Goal: Obtain resource: Download file/media

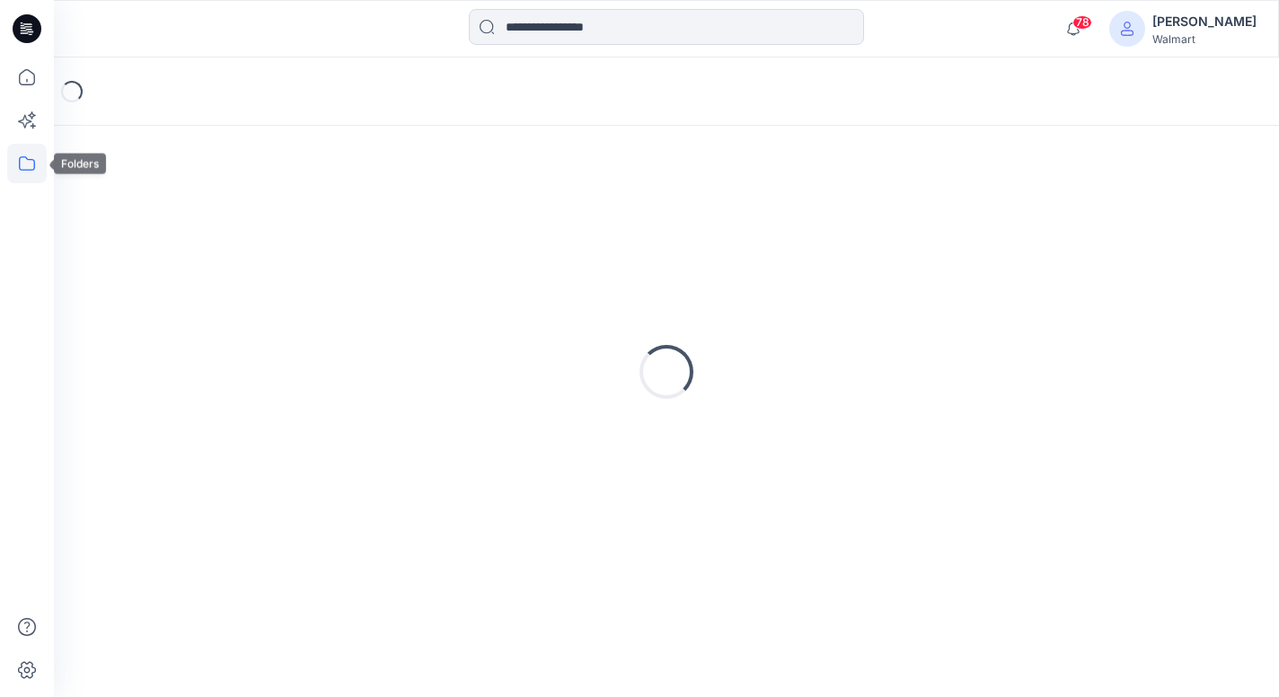
click at [33, 163] on icon at bounding box center [27, 163] width 16 height 14
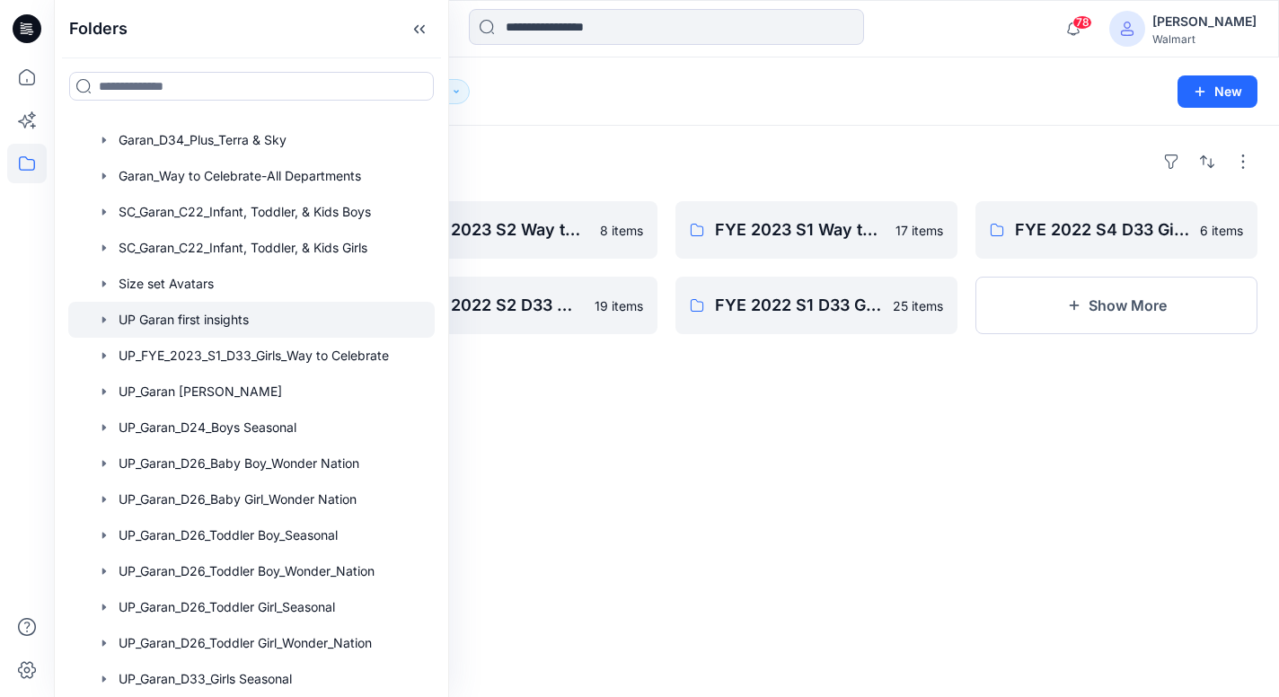
scroll to position [323, 0]
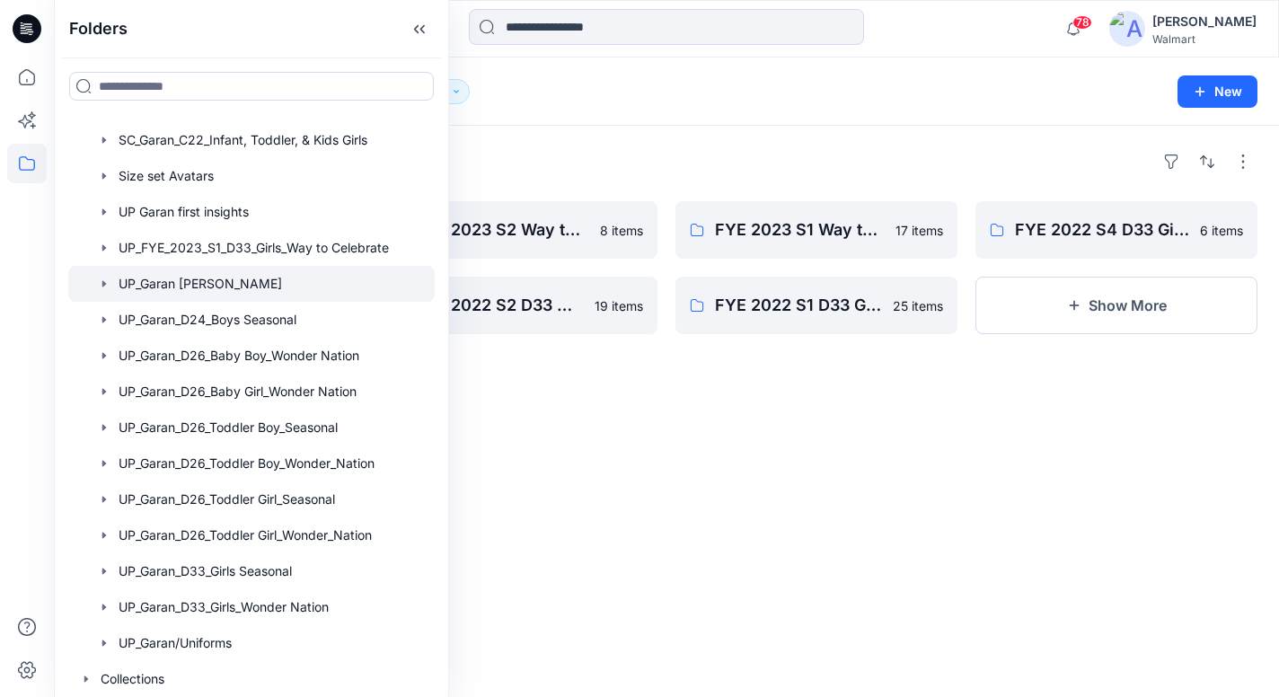
click at [186, 285] on div at bounding box center [251, 284] width 366 height 36
click at [689, 148] on div "Folders" at bounding box center [666, 161] width 1182 height 29
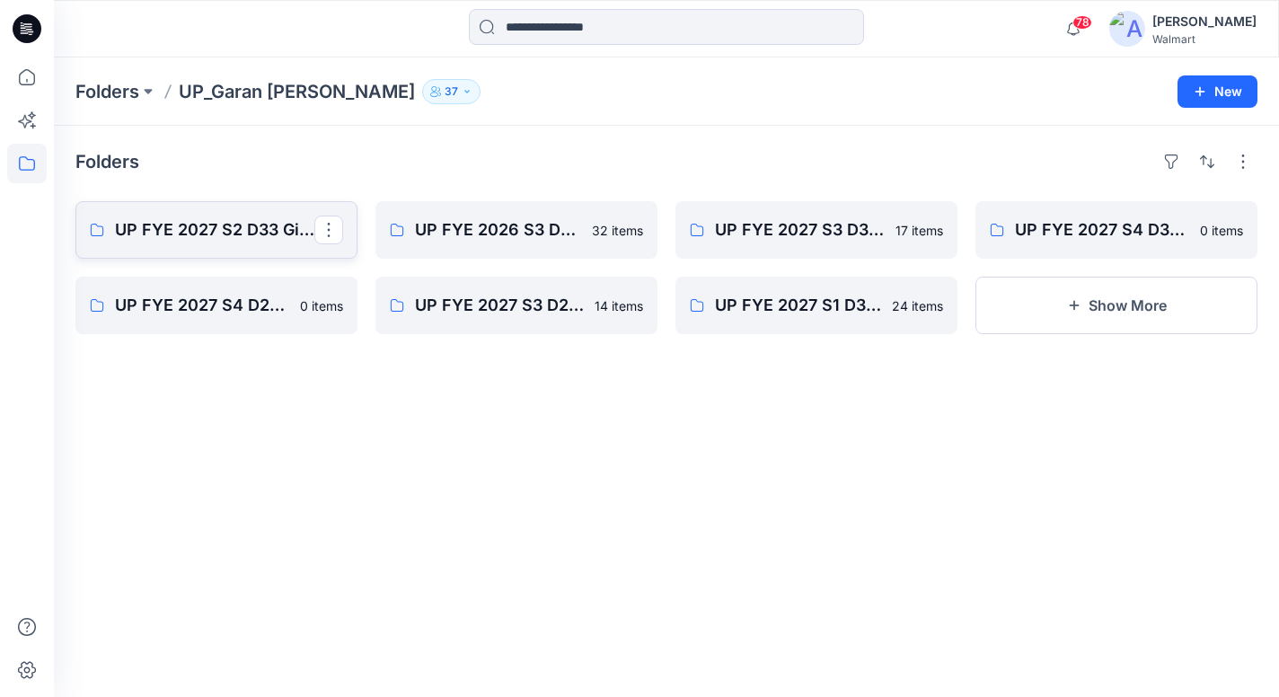
click at [265, 242] on p "UP FYE 2027 S2 D33 Girls [PERSON_NAME]" at bounding box center [214, 229] width 199 height 25
click at [789, 231] on p "UP FYE 2027 S3 D33 Girls [PERSON_NAME]" at bounding box center [814, 229] width 199 height 25
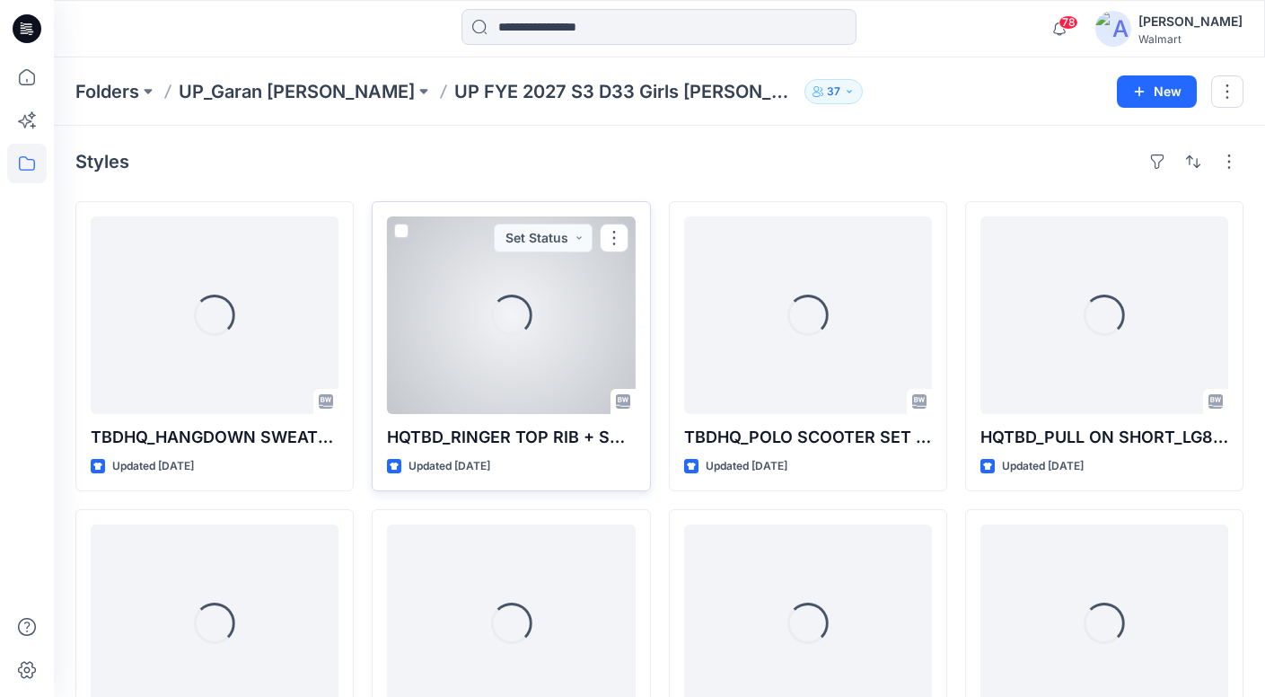
click at [472, 308] on div "Loading..." at bounding box center [511, 315] width 248 height 198
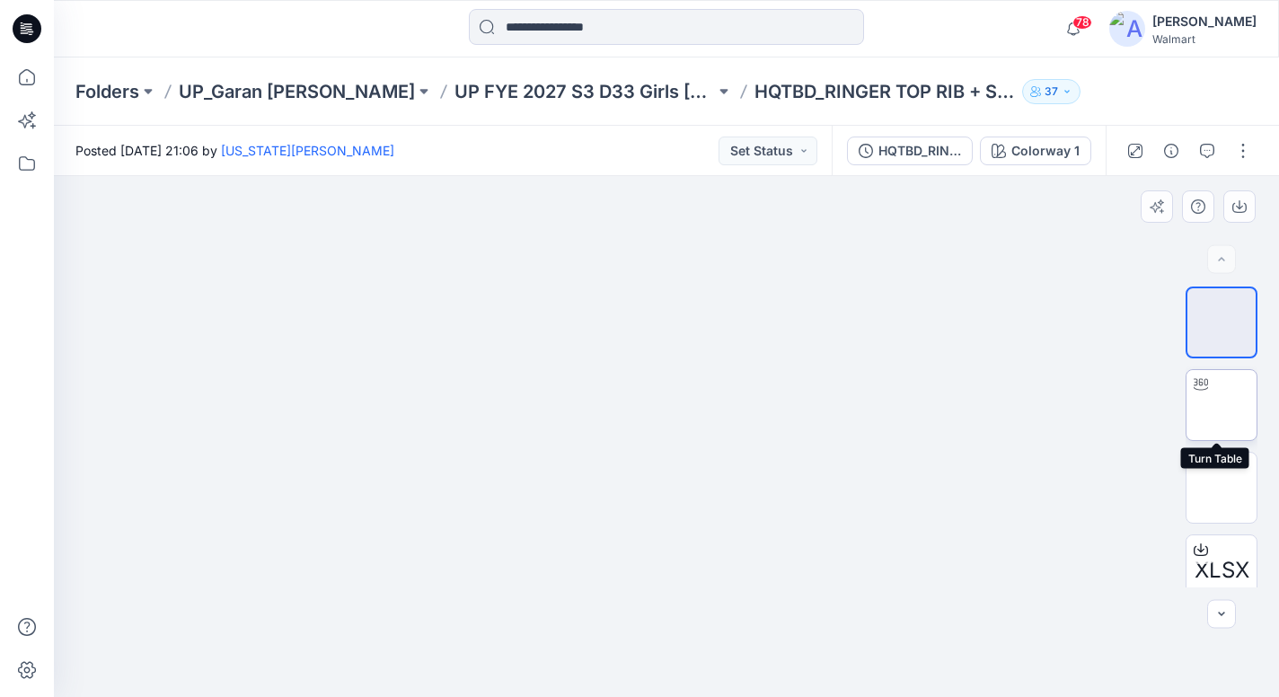
click at [1221, 405] on img at bounding box center [1221, 405] width 0 height 0
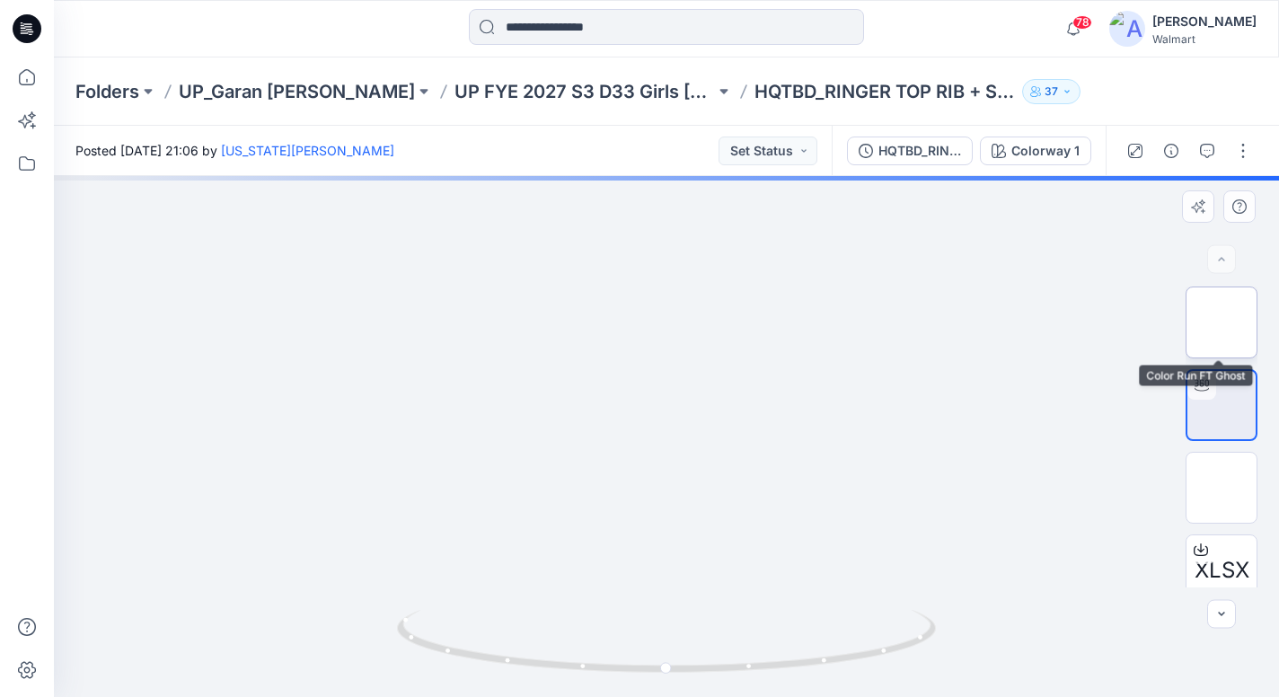
click at [1221, 322] on img at bounding box center [1221, 322] width 0 height 0
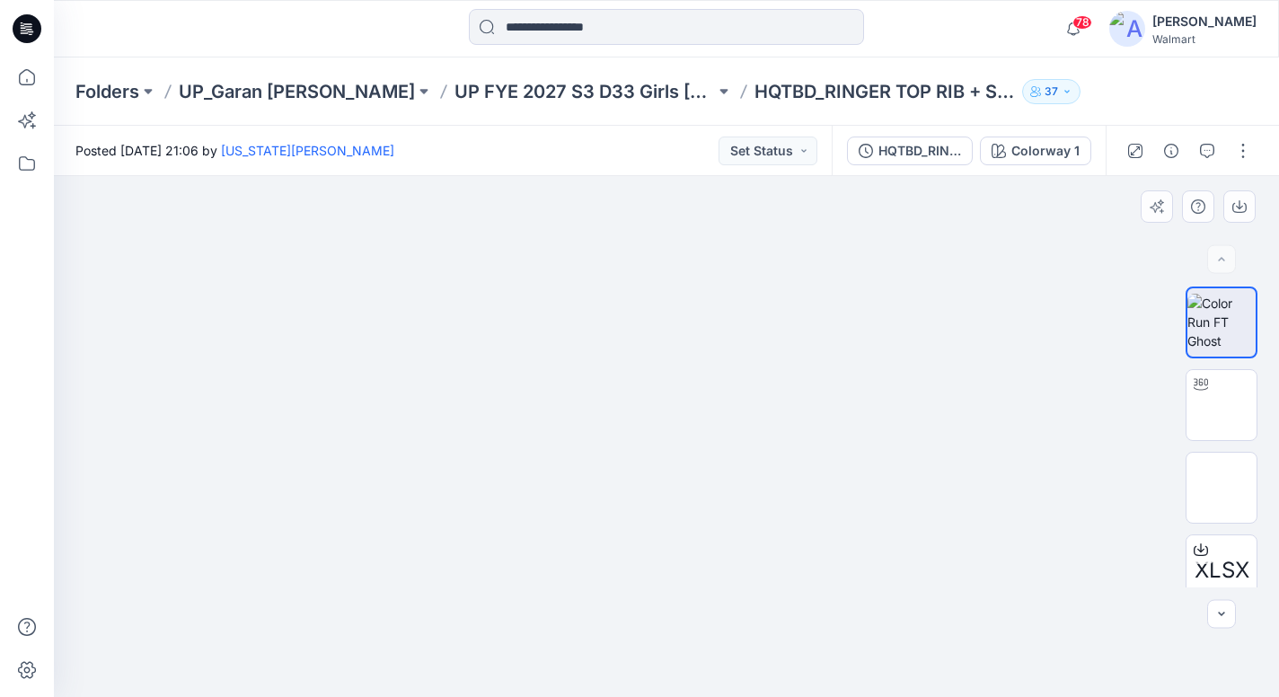
click at [1023, 621] on div at bounding box center [666, 436] width 1225 height 521
click at [1221, 405] on img at bounding box center [1221, 405] width 0 height 0
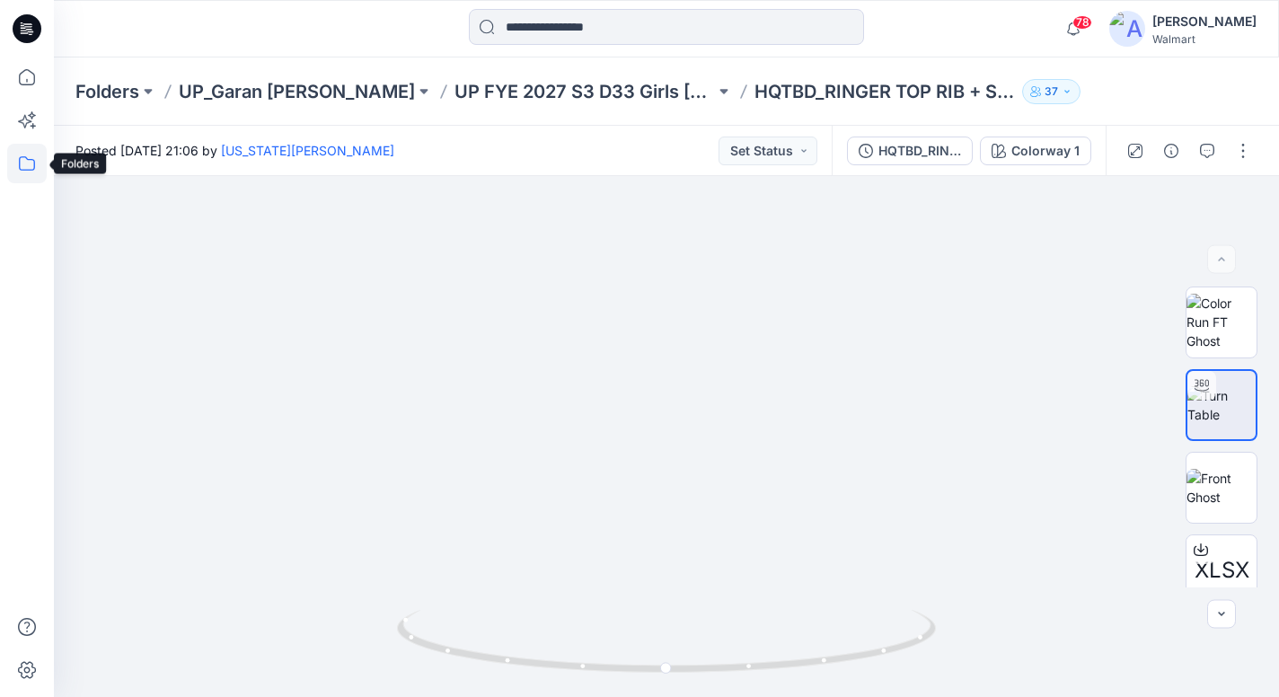
click at [29, 177] on icon at bounding box center [27, 164] width 40 height 40
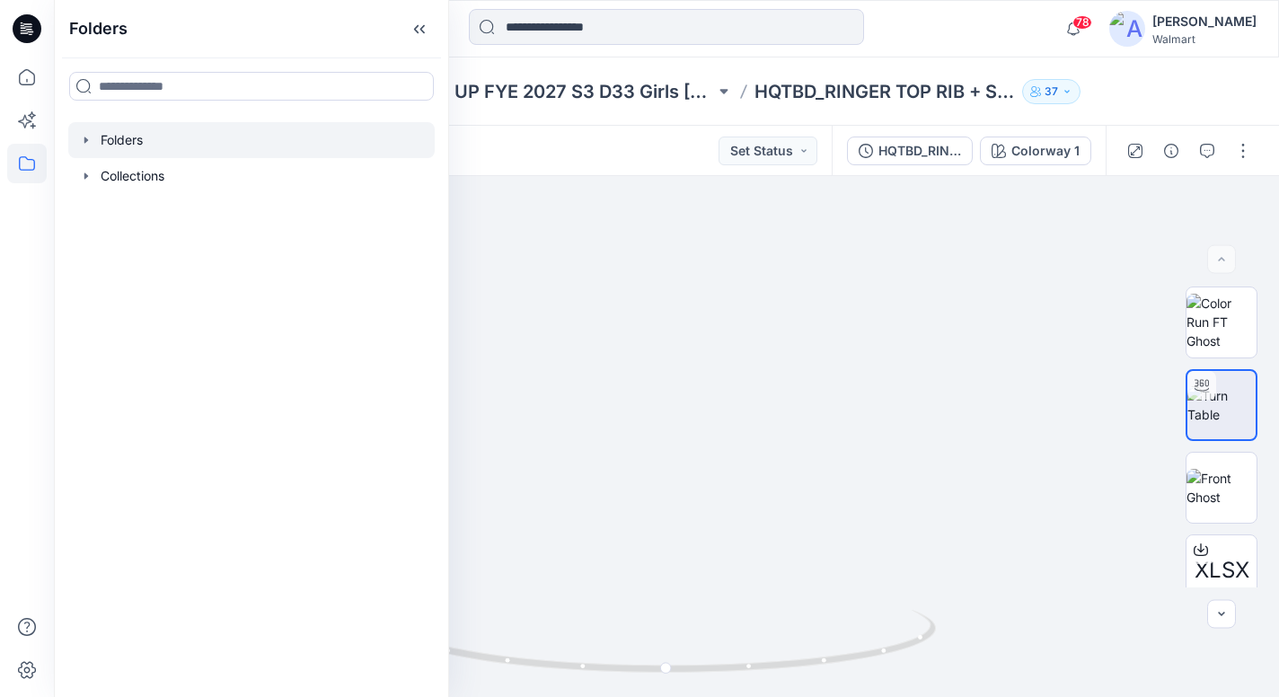
click at [130, 147] on div at bounding box center [251, 140] width 366 height 36
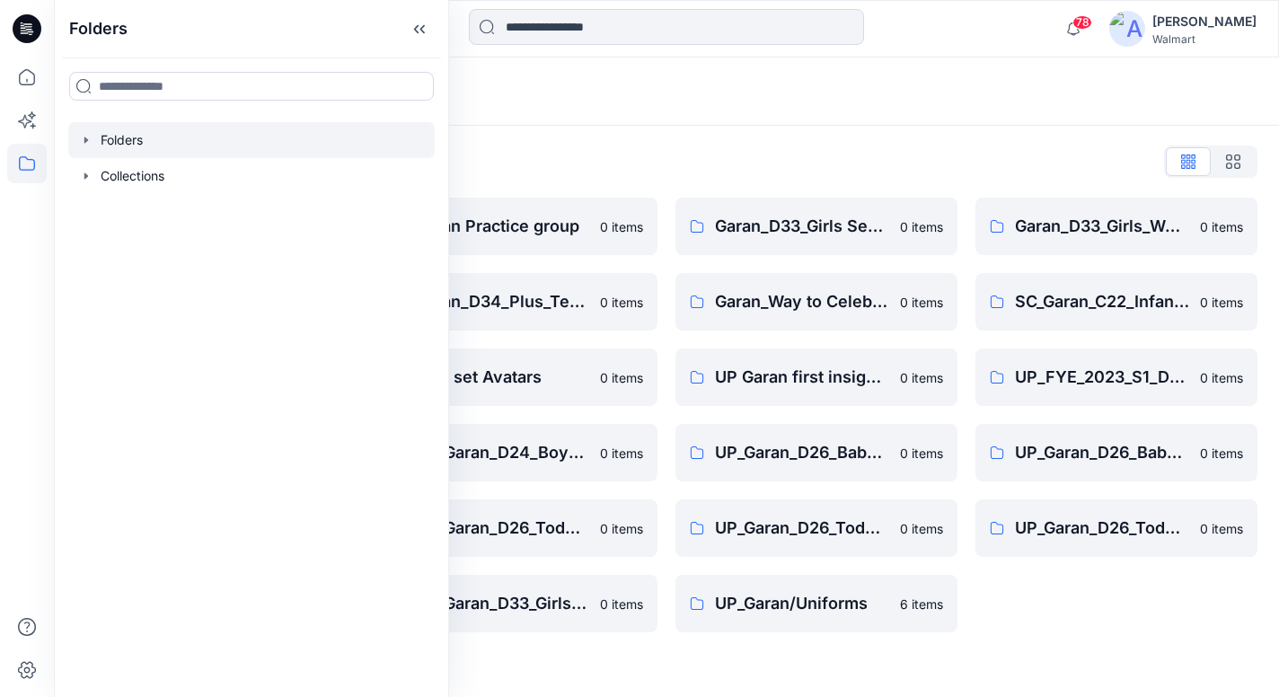
click at [640, 177] on div "Folders List D33 Walmart Blocks & Standards 0 items Garan_D34_[DEMOGRAPHIC_DATA…" at bounding box center [666, 390] width 1225 height 528
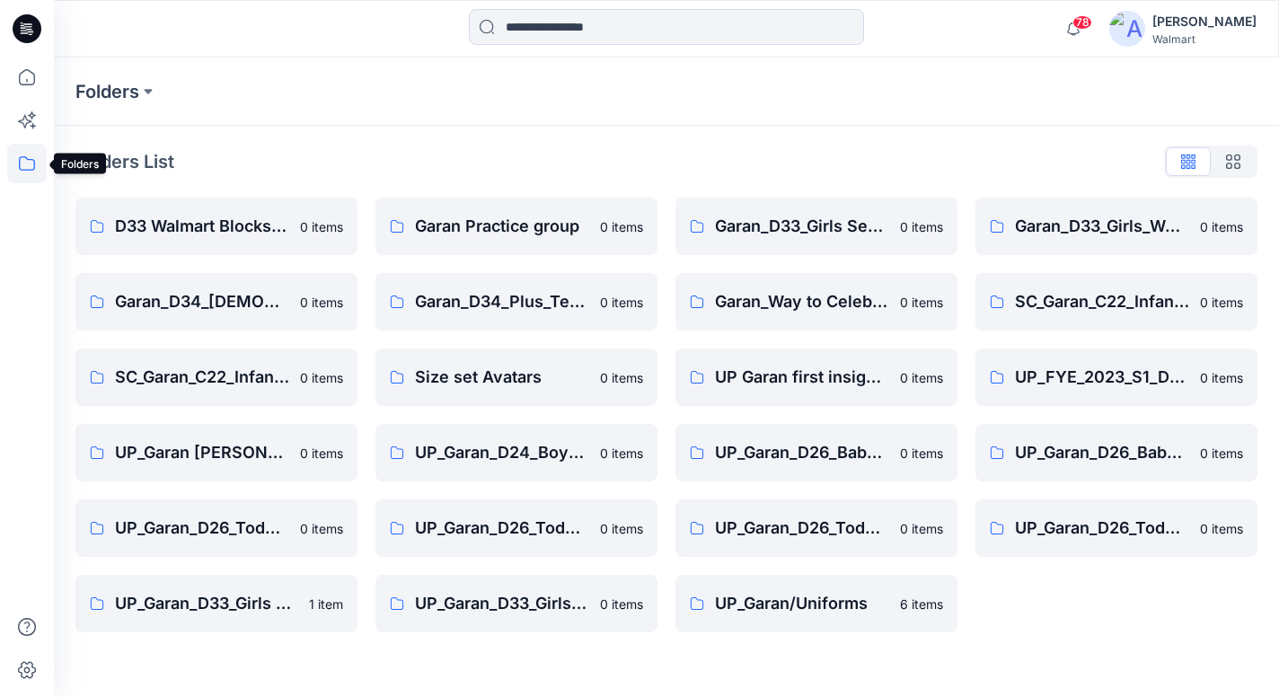
click at [12, 154] on icon at bounding box center [27, 164] width 40 height 40
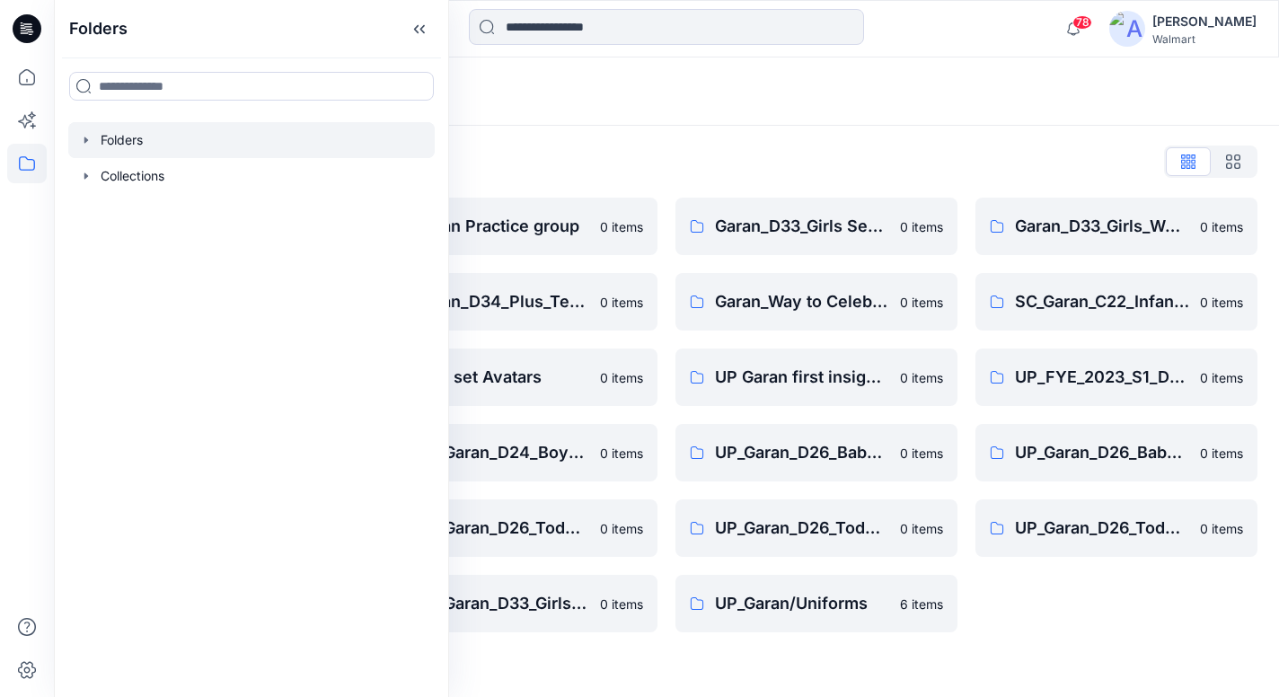
click at [90, 142] on icon "button" at bounding box center [86, 140] width 14 height 14
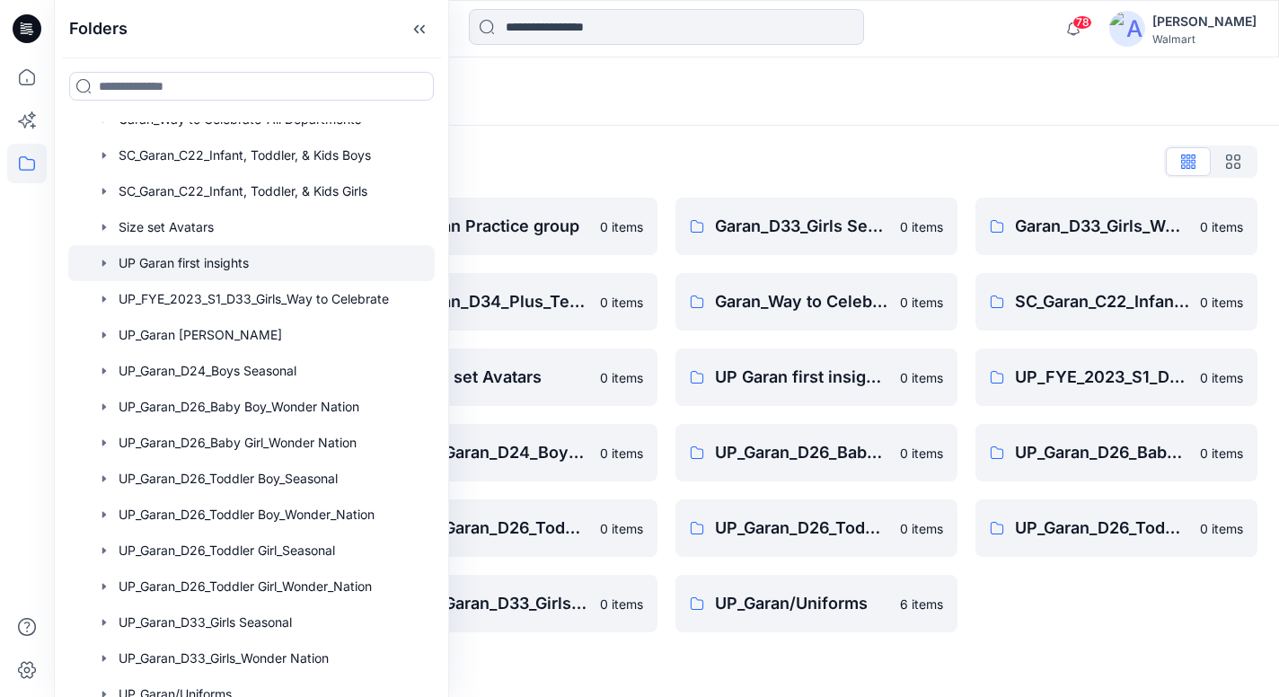
scroll to position [323, 0]
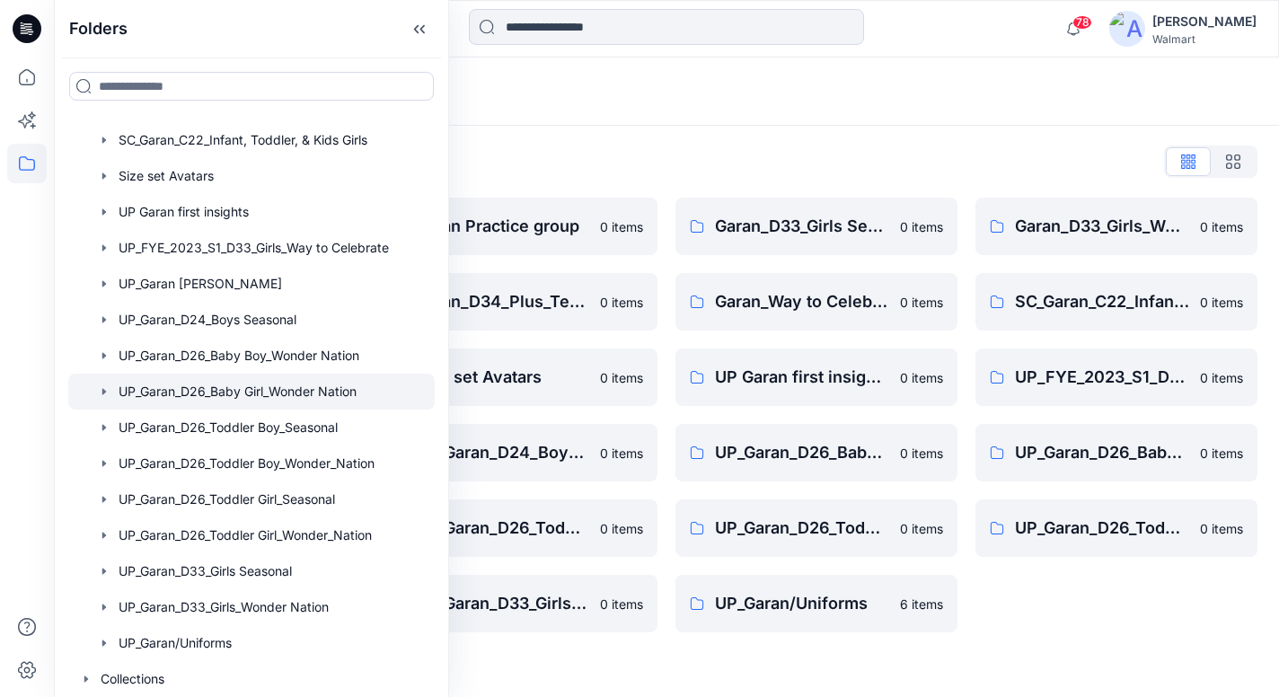
click at [259, 386] on div at bounding box center [251, 392] width 366 height 36
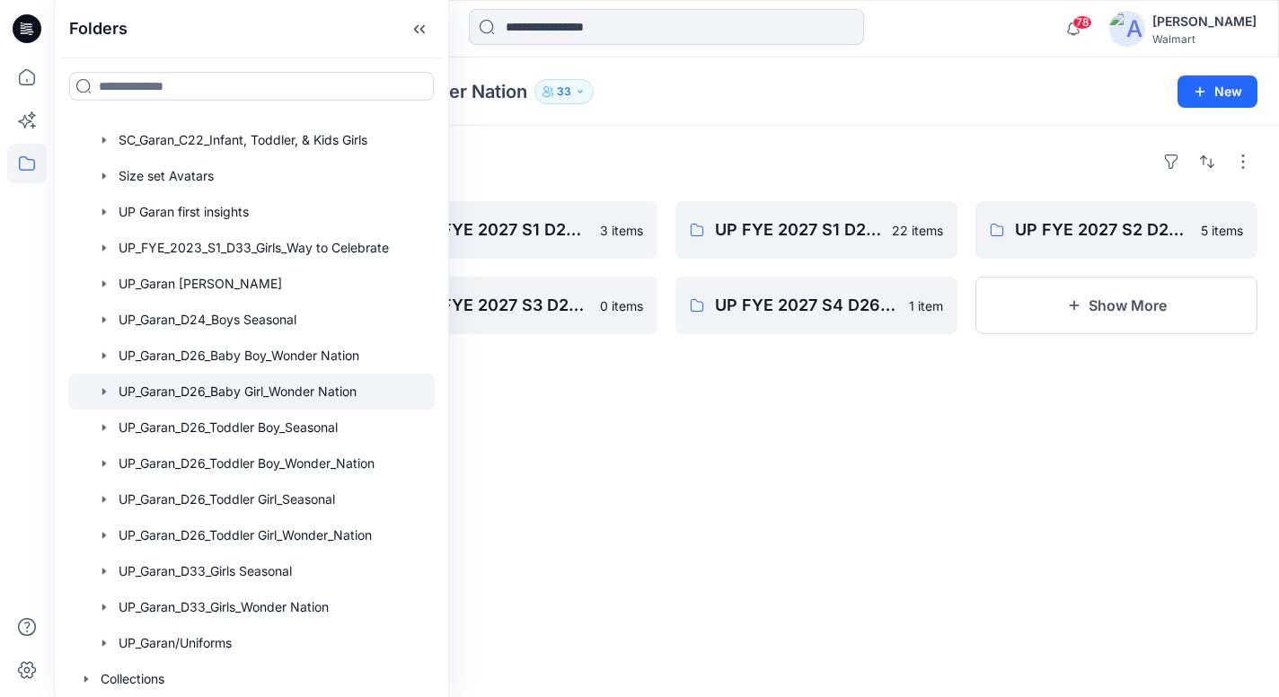
click at [762, 496] on div "Folders UP FYE 2027 S3 D26 BG Table Garan 16 items UP FYE 2027 S2 D26 BG Hangin…" at bounding box center [666, 411] width 1225 height 571
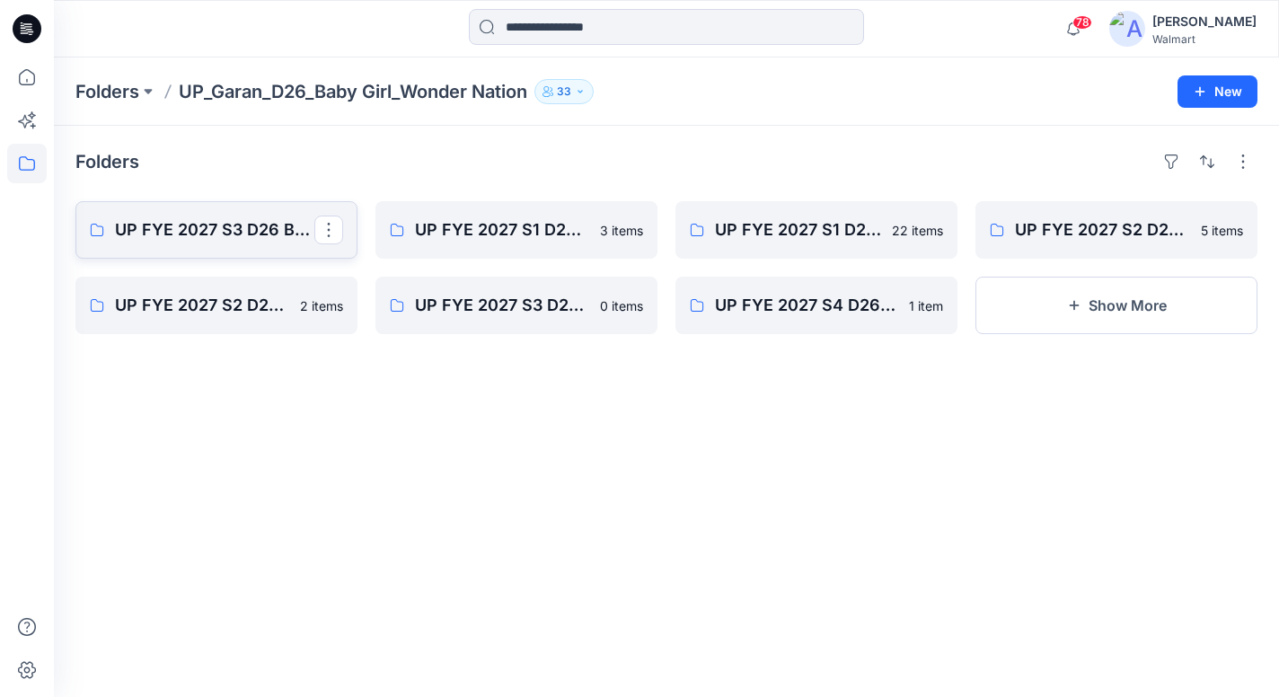
click at [210, 240] on p "UP FYE 2027 S3 D26 BG Table Garan" at bounding box center [214, 229] width 199 height 25
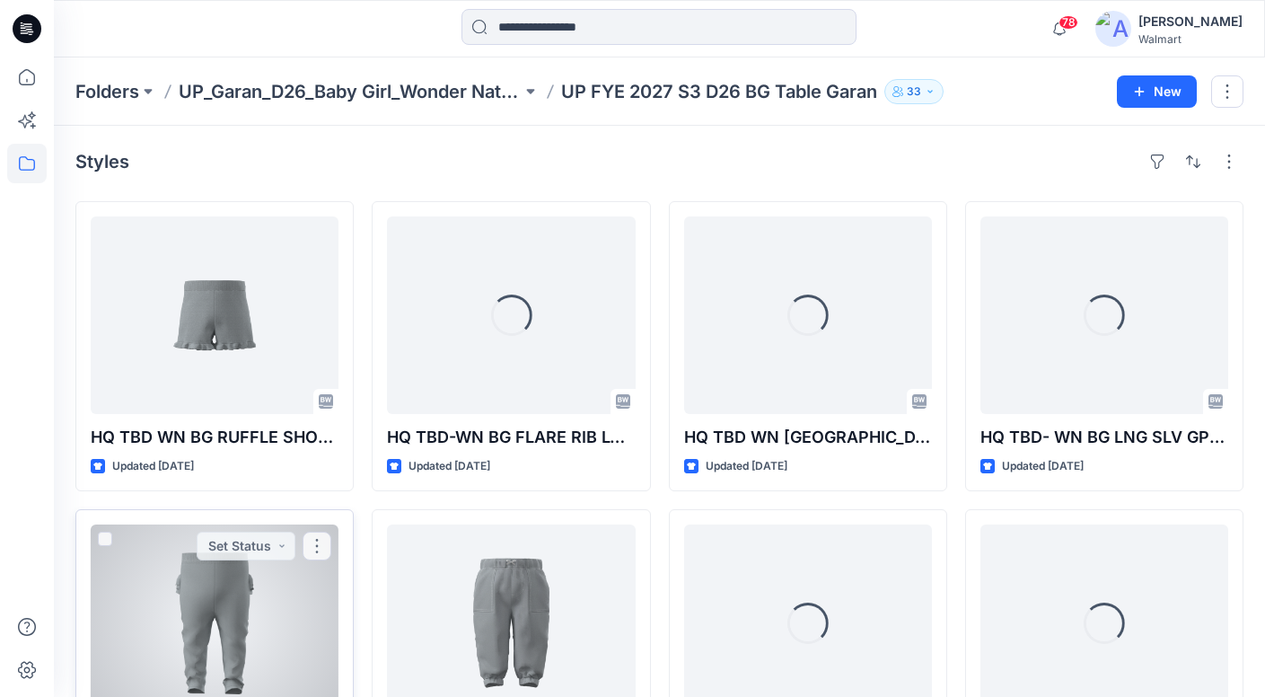
click at [305, 596] on div at bounding box center [215, 623] width 248 height 198
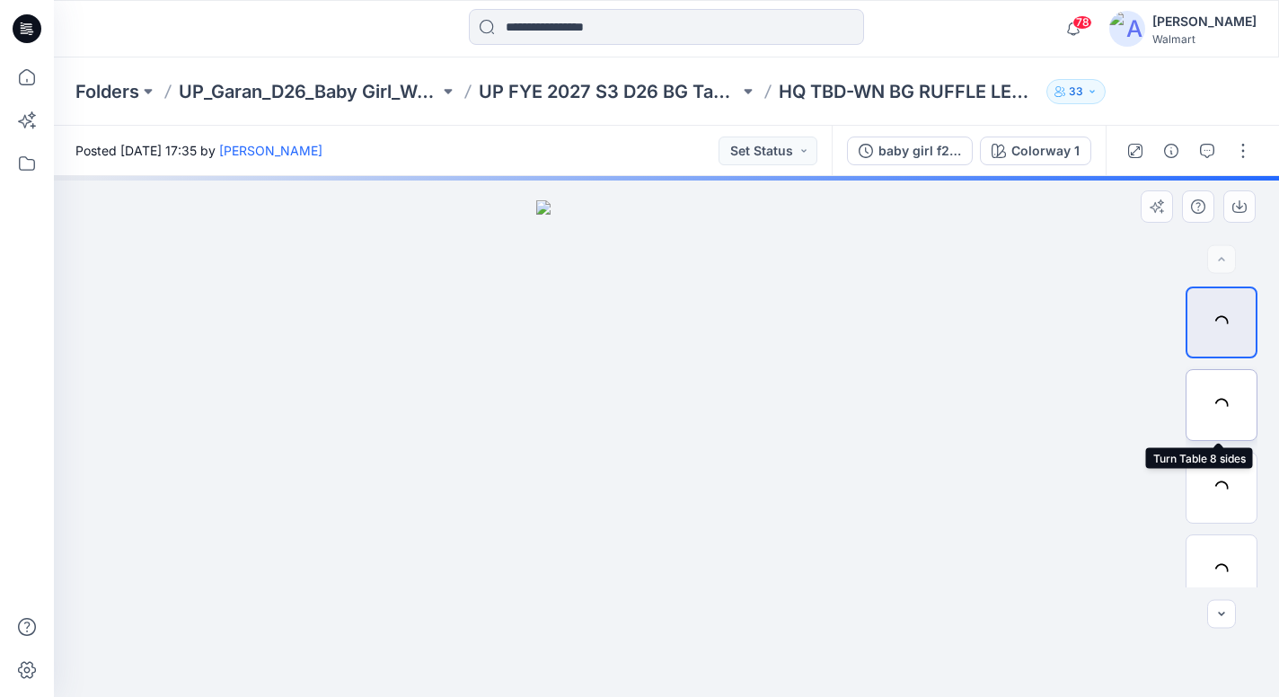
click at [1218, 392] on div at bounding box center [1221, 405] width 72 height 72
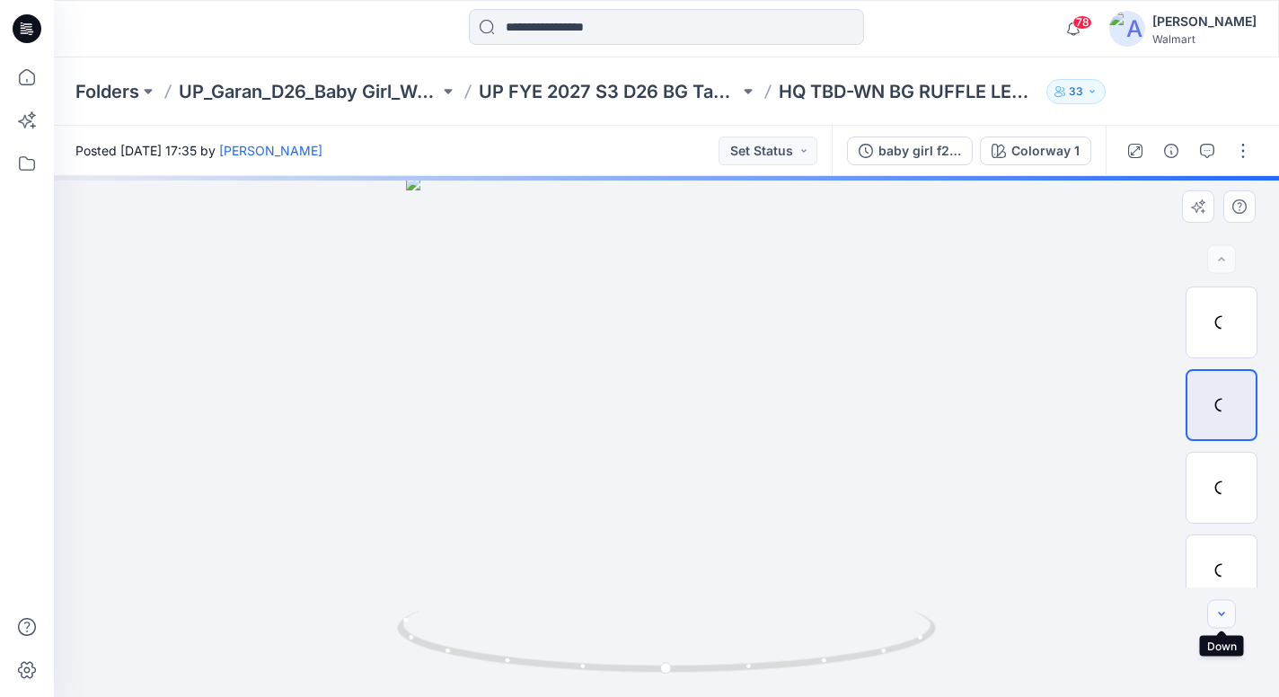
click at [1226, 607] on icon "button" at bounding box center [1221, 614] width 14 height 14
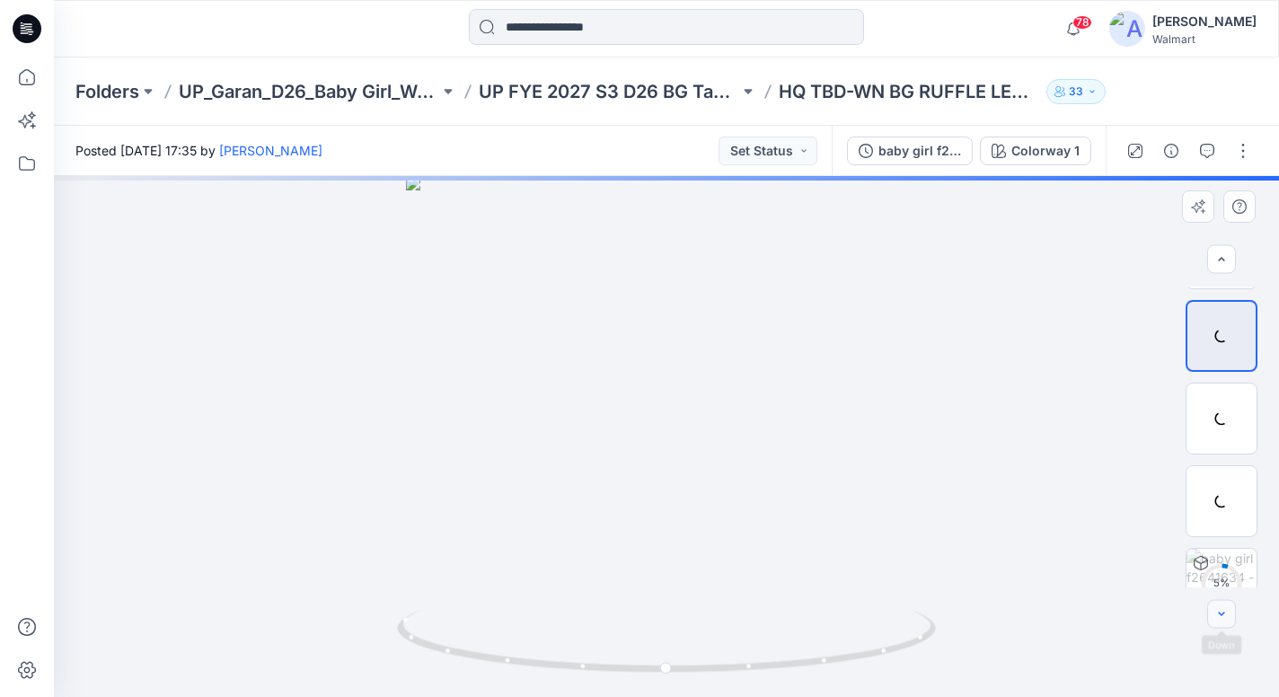
scroll to position [70, 0]
drag, startPoint x: 669, startPoint y: 675, endPoint x: 821, endPoint y: 624, distance: 160.2
click at [821, 624] on icon at bounding box center [668, 643] width 543 height 67
drag, startPoint x: 608, startPoint y: 404, endPoint x: 591, endPoint y: 406, distance: 17.2
click at [591, 406] on div at bounding box center [666, 436] width 1225 height 521
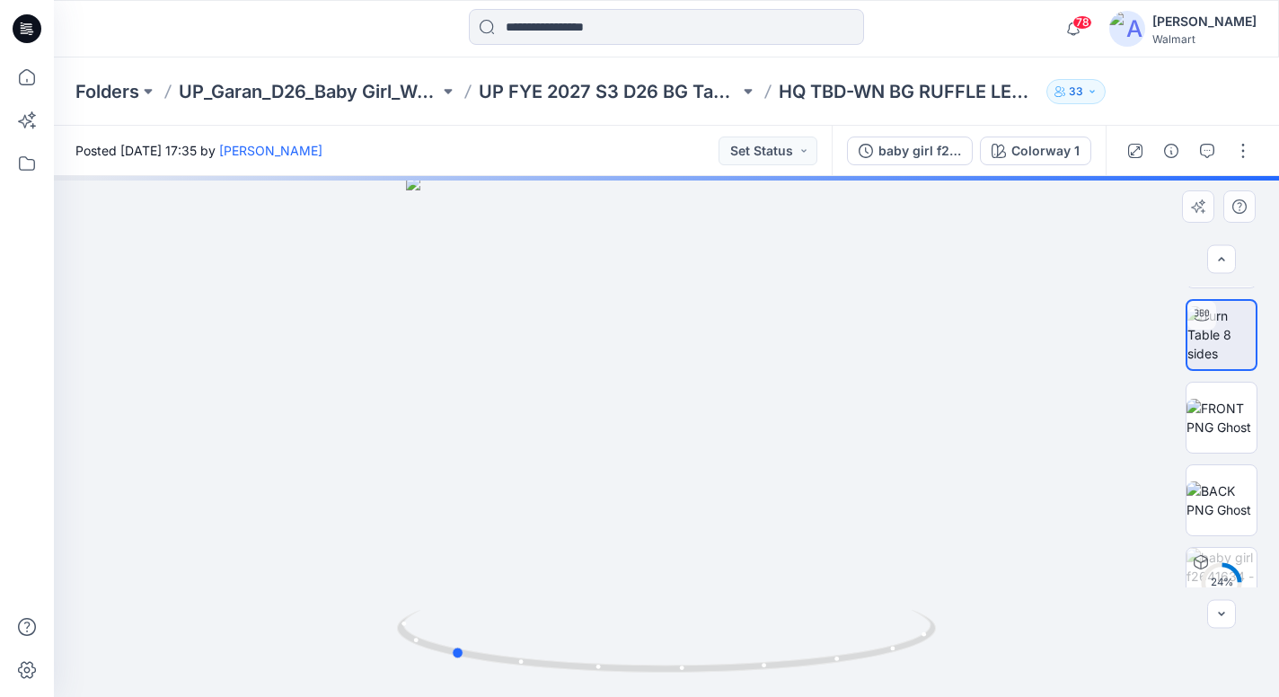
drag, startPoint x: 554, startPoint y: 409, endPoint x: 736, endPoint y: 479, distance: 195.0
click at [736, 479] on div at bounding box center [666, 436] width 1225 height 521
click at [805, 392] on img at bounding box center [666, 307] width 1036 height 779
drag, startPoint x: 453, startPoint y: 655, endPoint x: 665, endPoint y: 666, distance: 213.1
click at [665, 666] on icon at bounding box center [668, 643] width 543 height 67
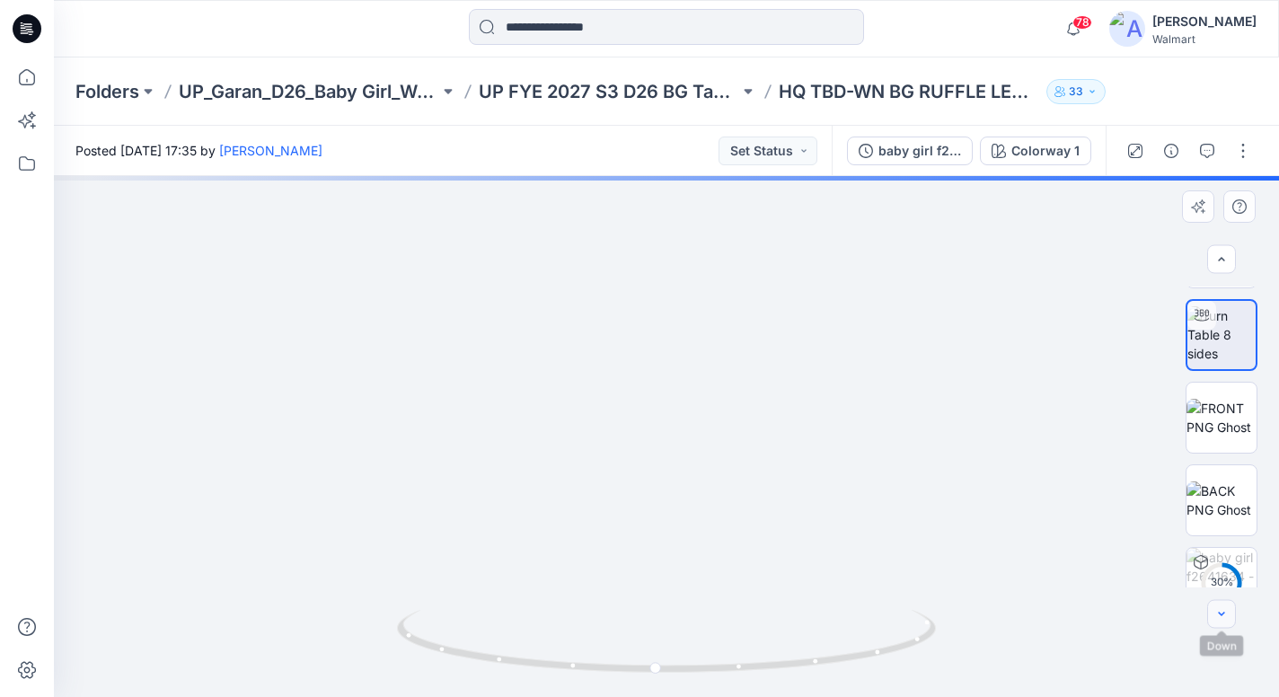
click at [1228, 611] on button "button" at bounding box center [1221, 614] width 29 height 29
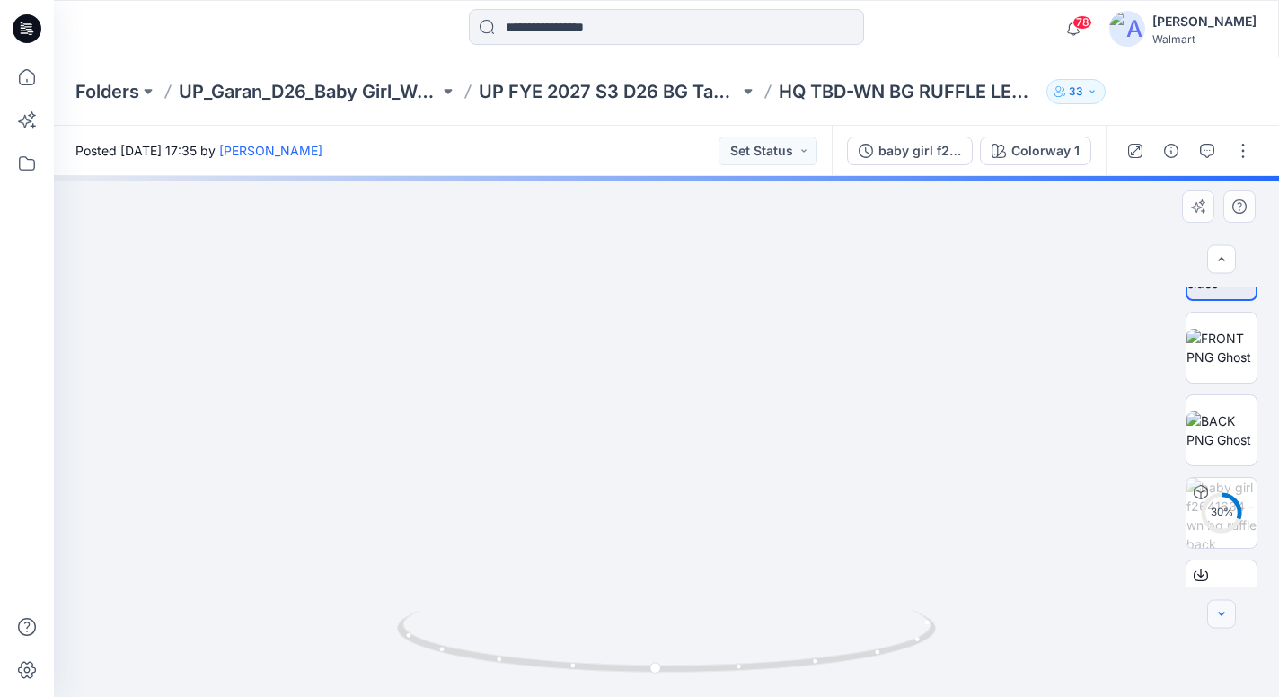
click at [1228, 611] on button "button" at bounding box center [1221, 614] width 29 height 29
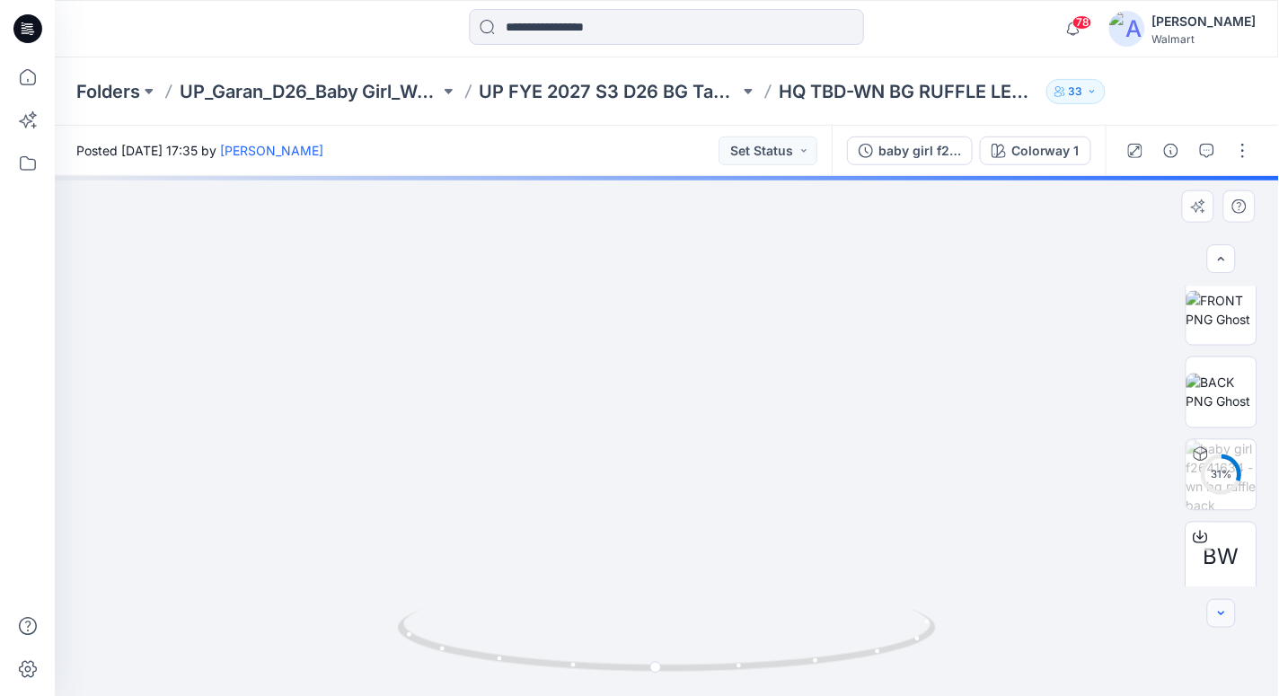
scroll to position [184, 0]
click at [1228, 611] on div at bounding box center [1221, 614] width 29 height 29
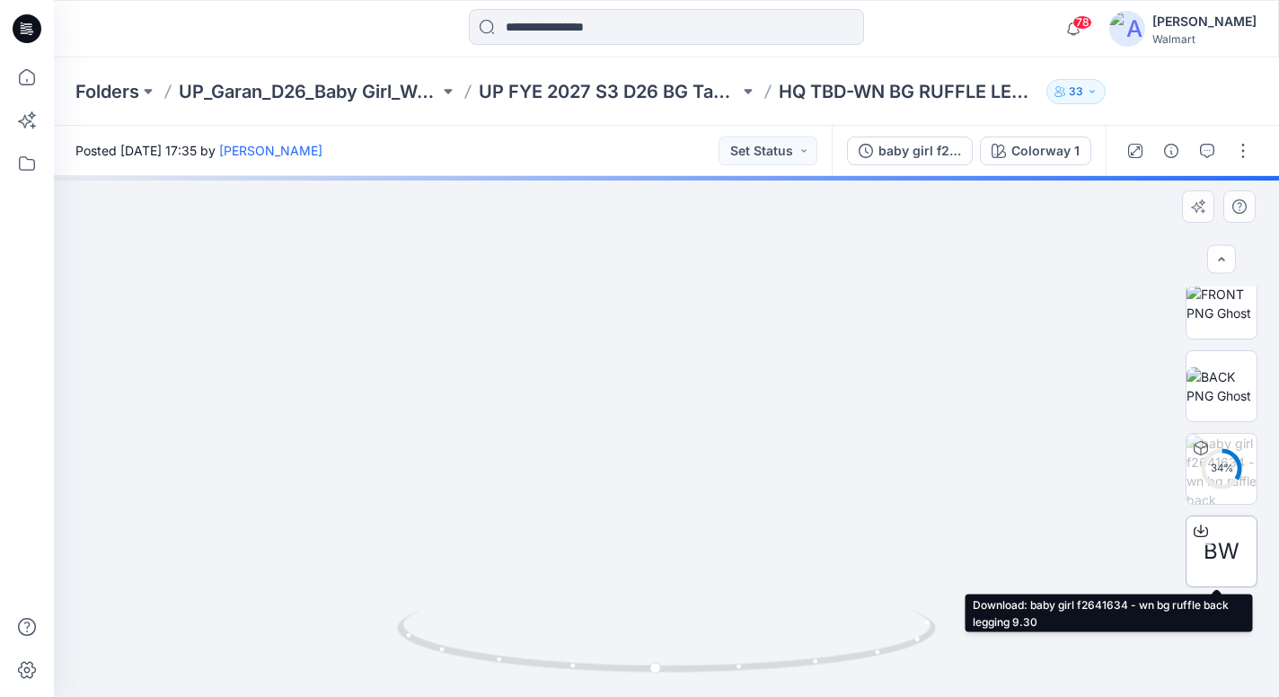
click at [1194, 525] on icon at bounding box center [1200, 531] width 14 height 14
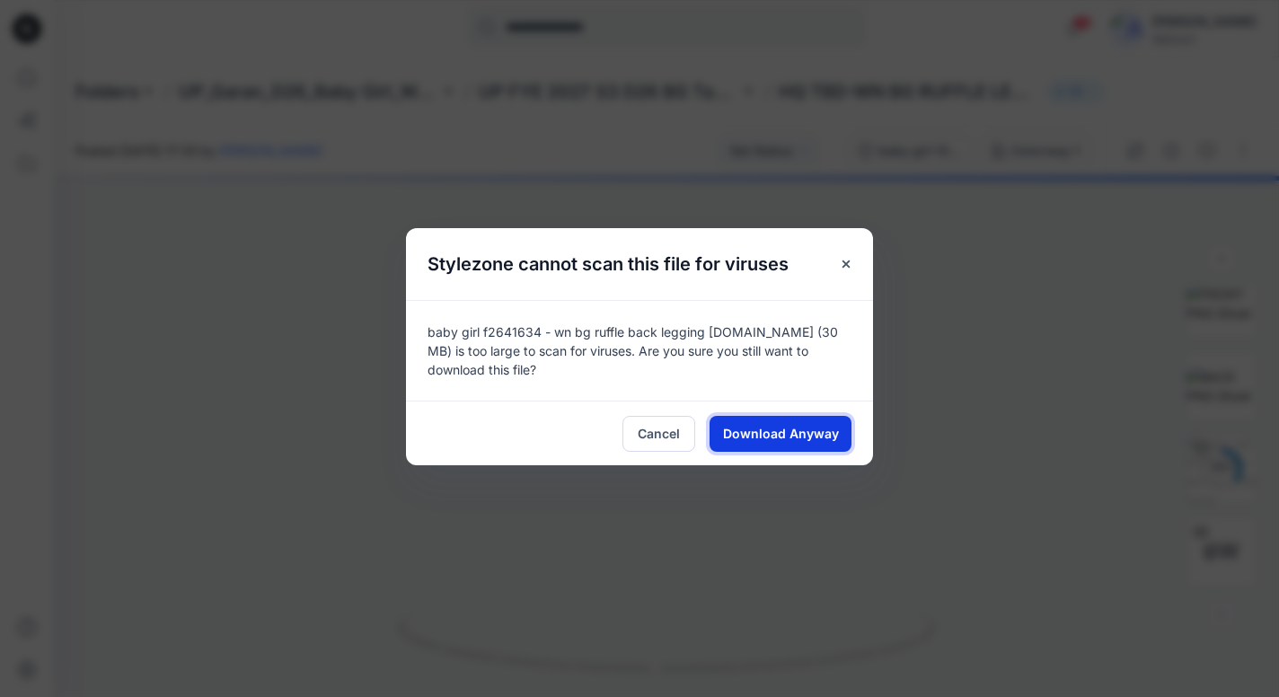
click at [810, 433] on span "Download Anyway" at bounding box center [781, 433] width 116 height 19
